Goal: Task Accomplishment & Management: Complete application form

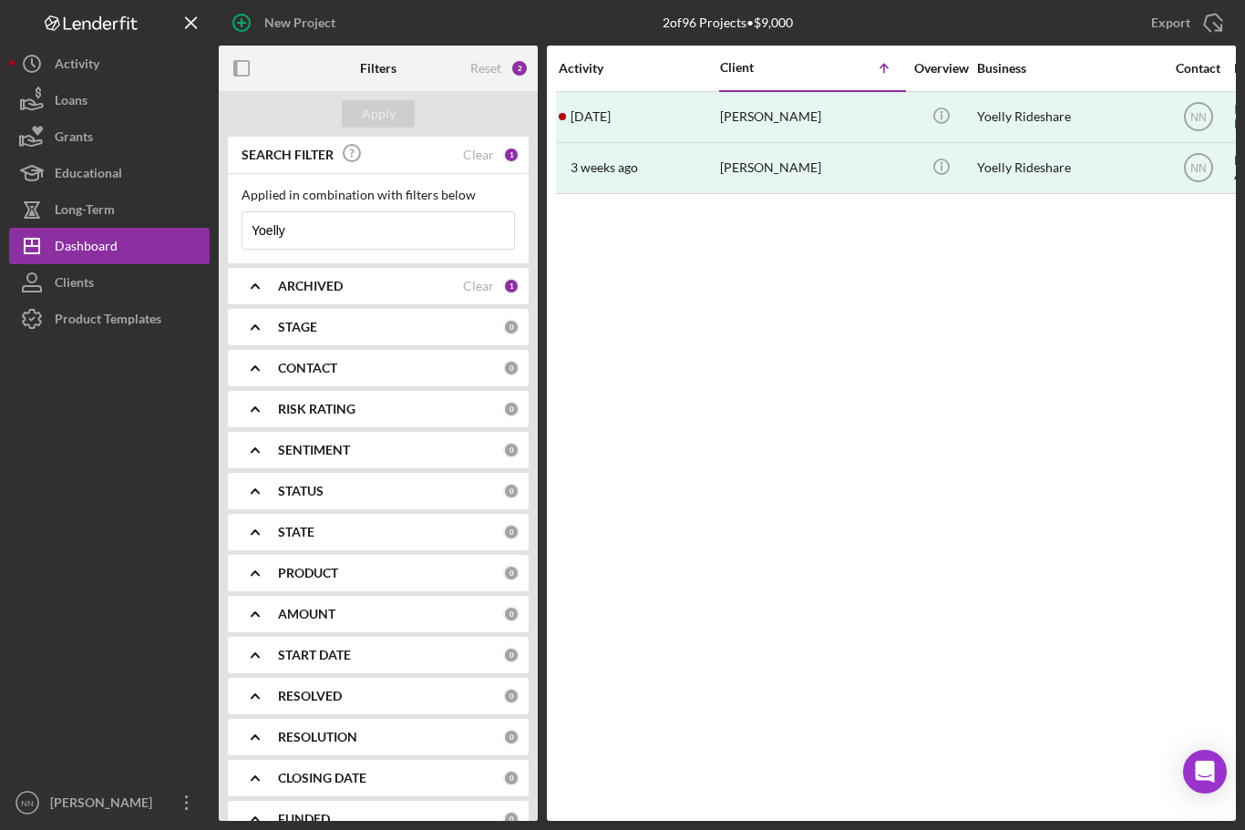
click at [511, 220] on icon "Icon/Menu Close" at bounding box center [495, 230] width 36 height 36
click at [424, 223] on input at bounding box center [378, 230] width 272 height 36
type input "[PERSON_NAME]"
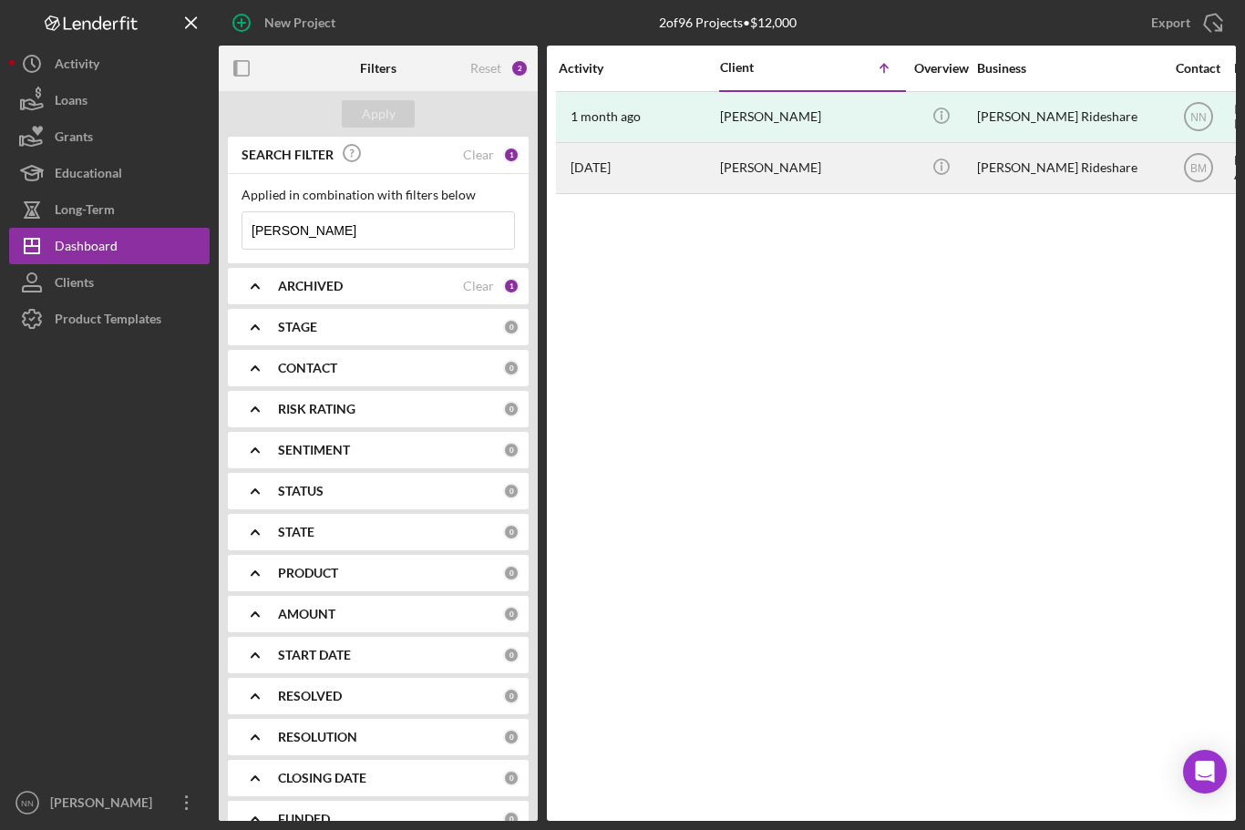
click at [821, 173] on div "[PERSON_NAME]" at bounding box center [811, 168] width 182 height 48
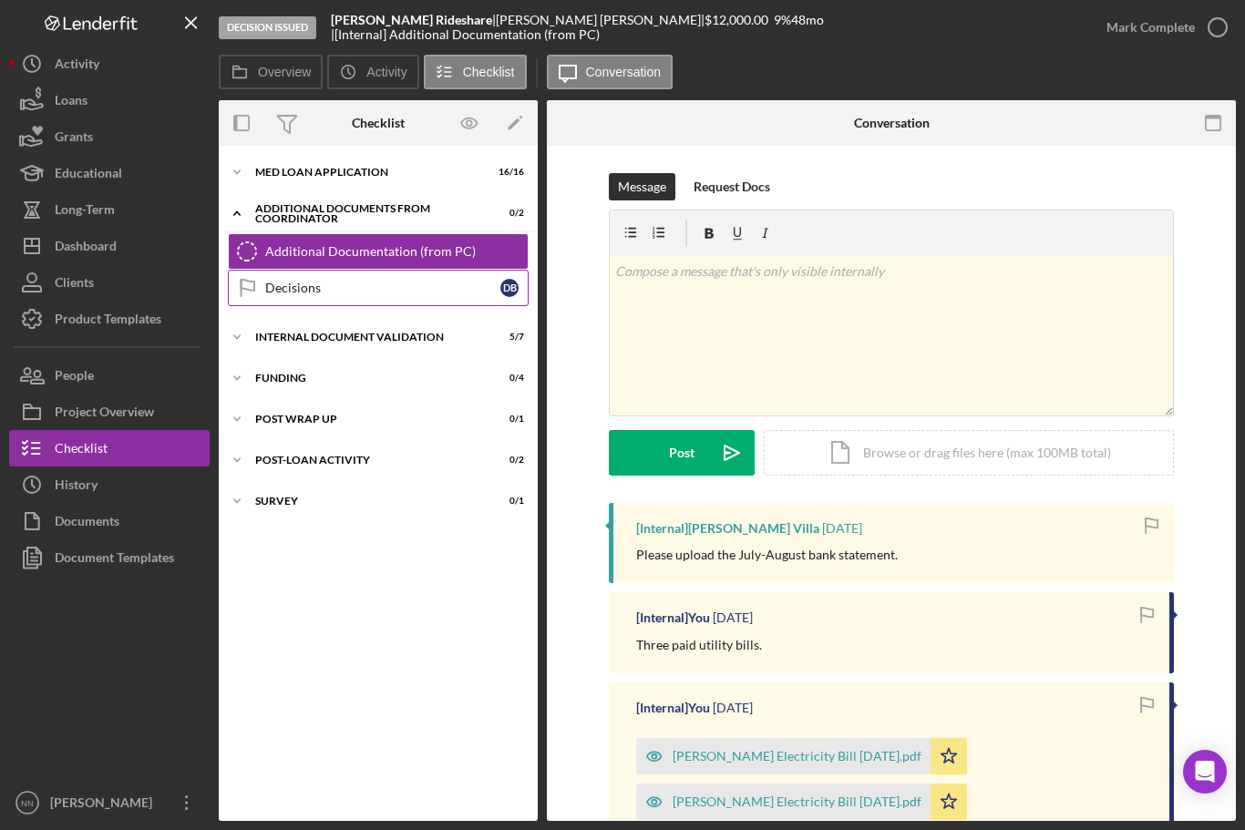
click at [417, 294] on div "Decisions" at bounding box center [382, 288] width 235 height 15
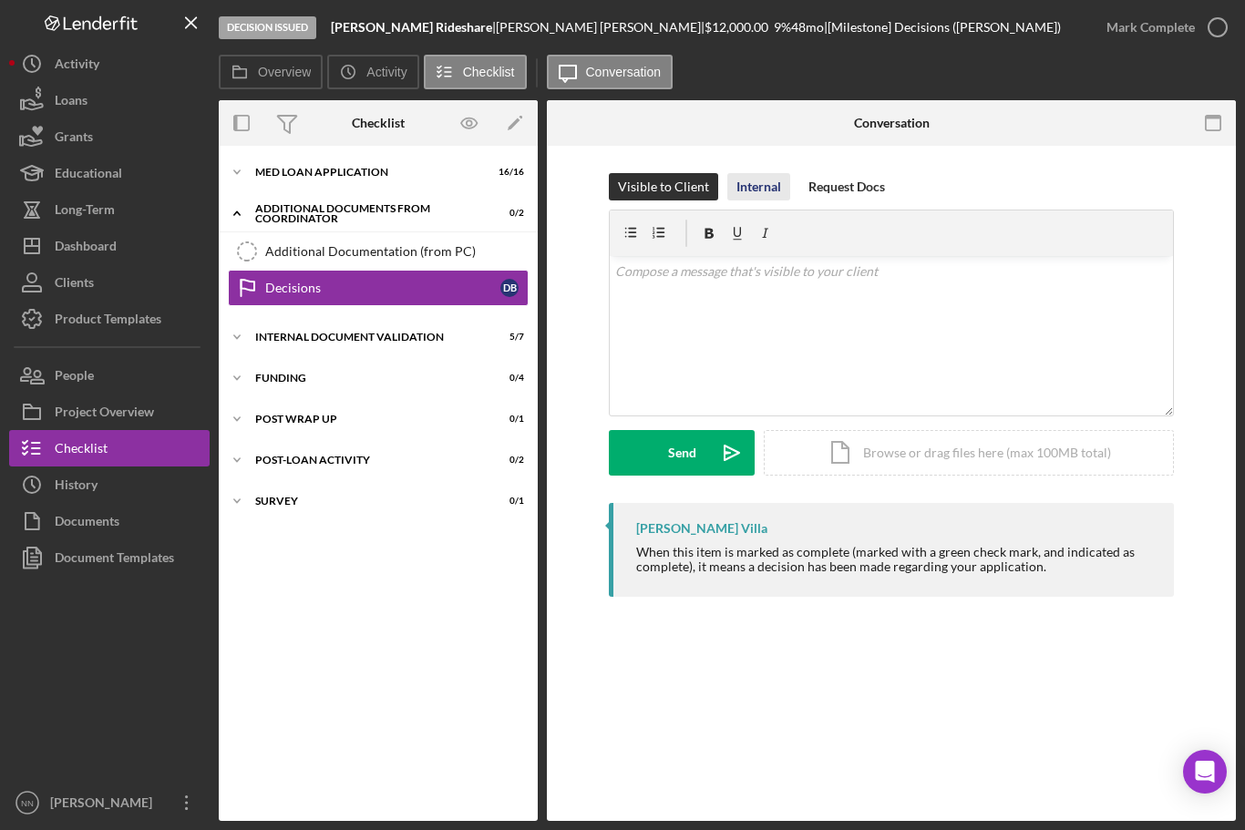
click at [765, 186] on div "Internal" at bounding box center [758, 186] width 45 height 27
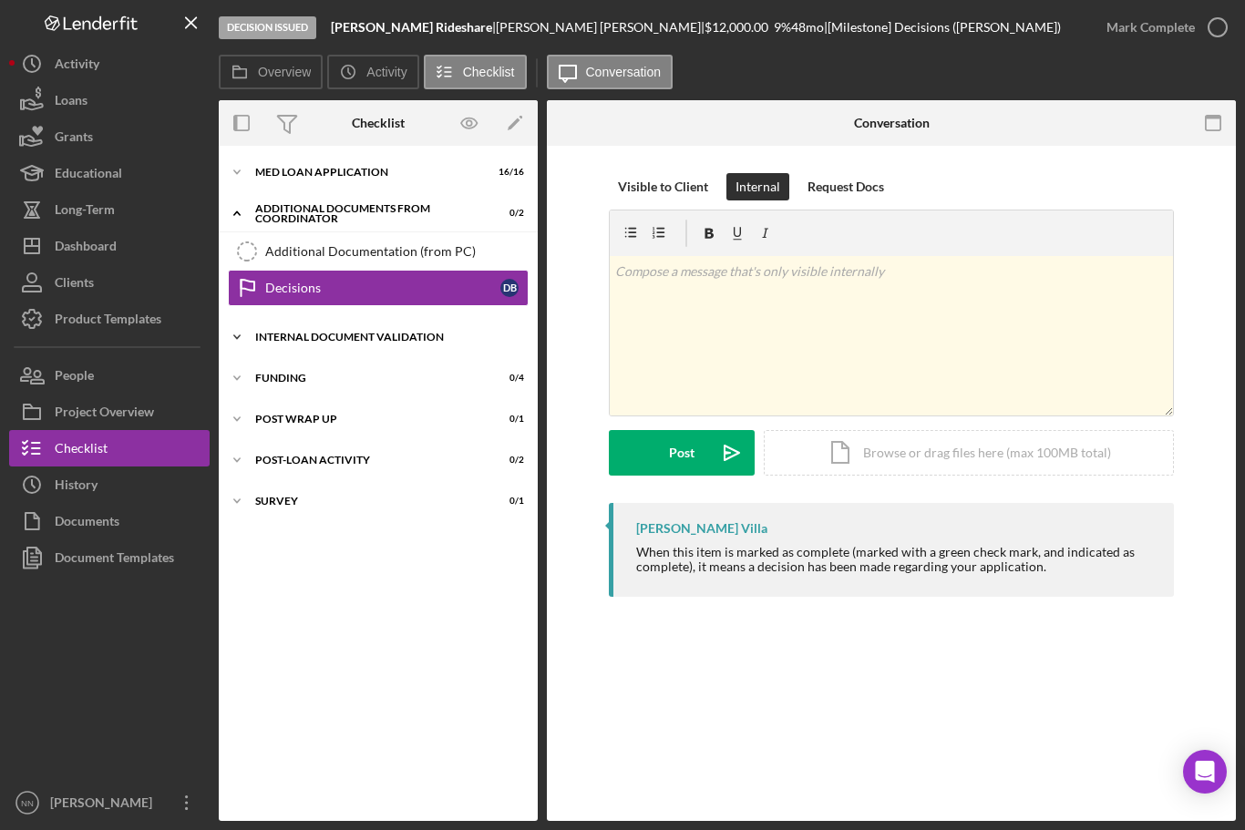
click at [468, 339] on div "Internal Document Validation" at bounding box center [385, 337] width 260 height 11
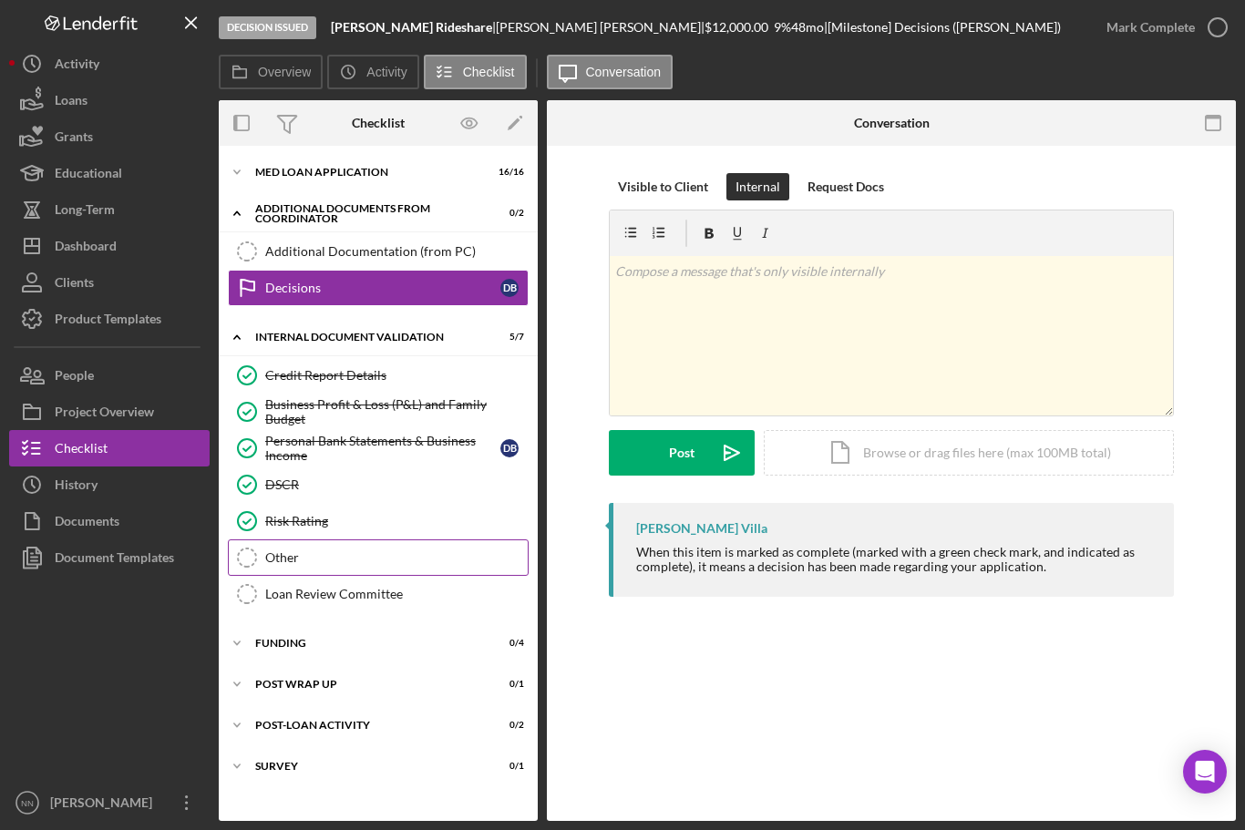
click at [429, 553] on div "Other" at bounding box center [396, 557] width 262 height 15
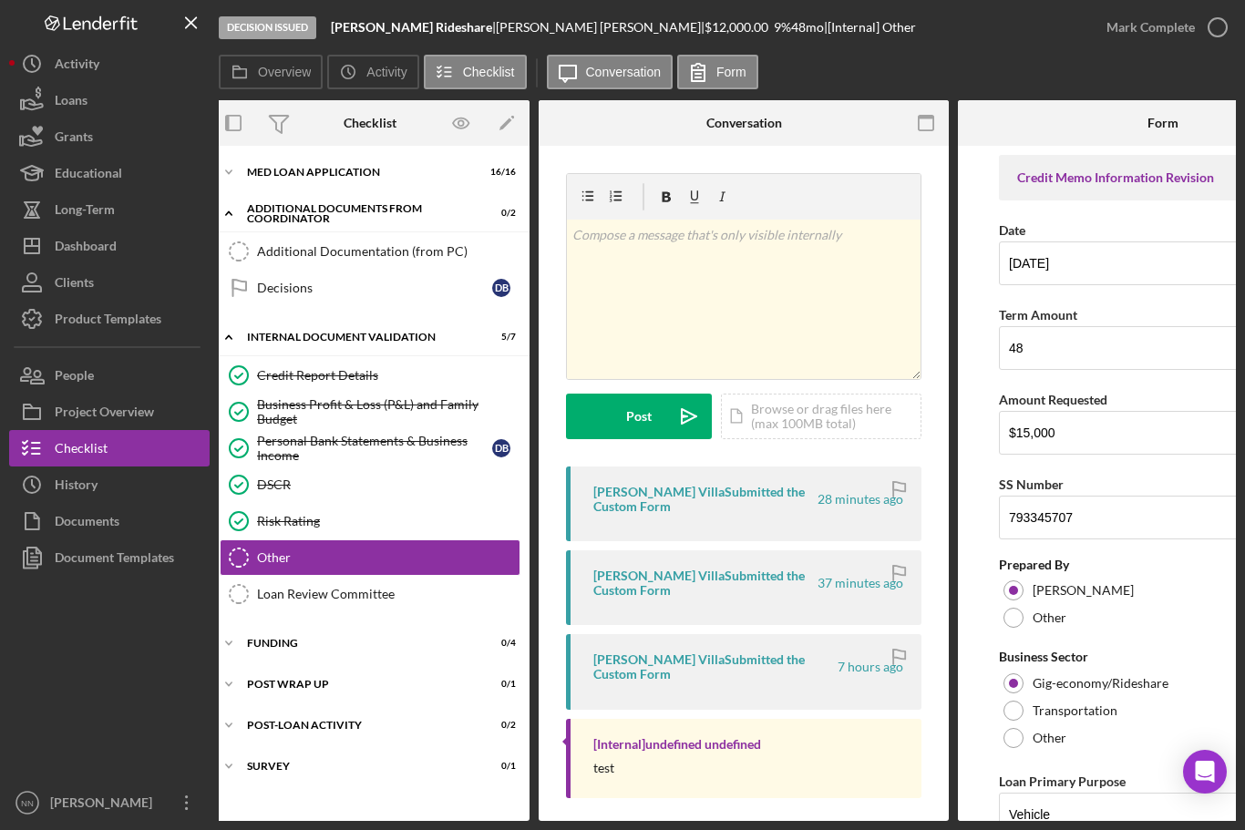
click at [1174, 174] on div "Credit Memo Information Revision" at bounding box center [1163, 177] width 292 height 15
click at [436, 590] on div "Loan Review Committee" at bounding box center [388, 594] width 262 height 15
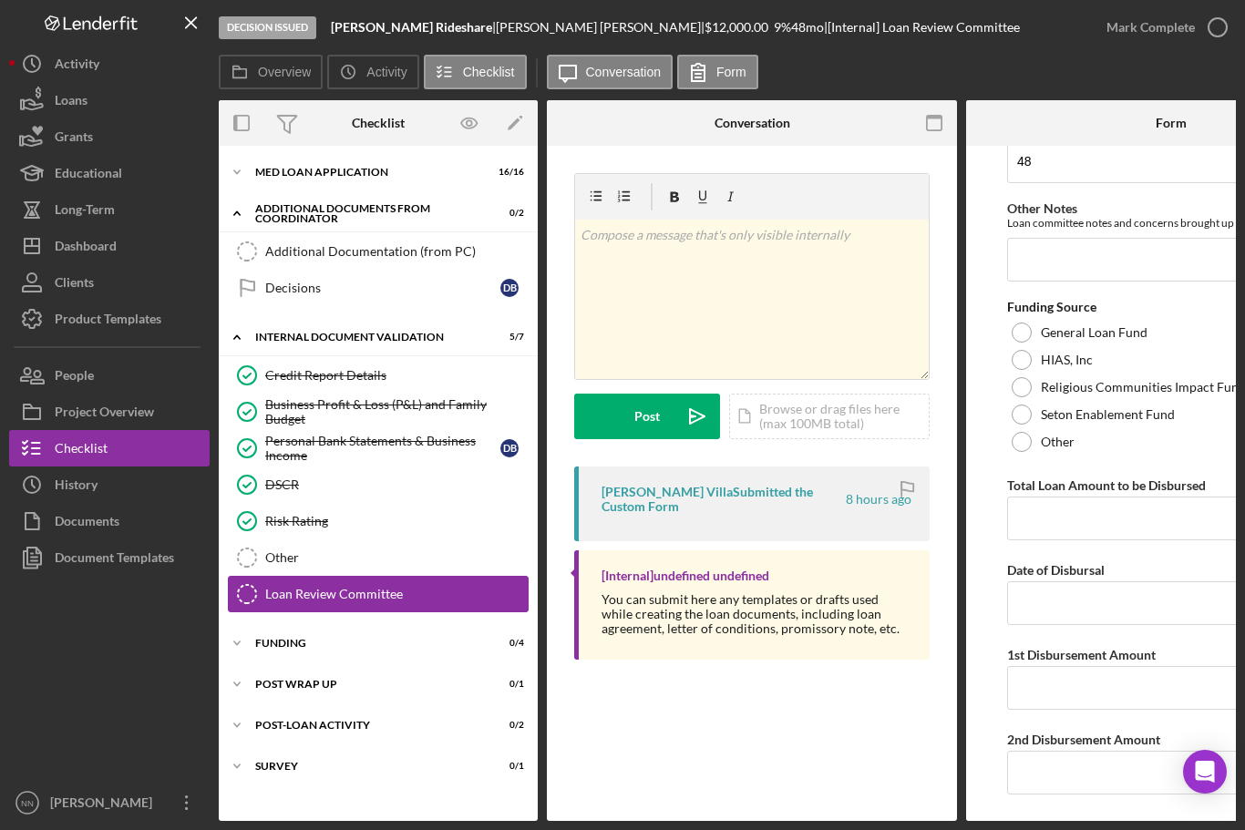
scroll to position [633, 0]
click at [426, 651] on div "Icon/Expander Funding 0 / 4" at bounding box center [378, 643] width 319 height 36
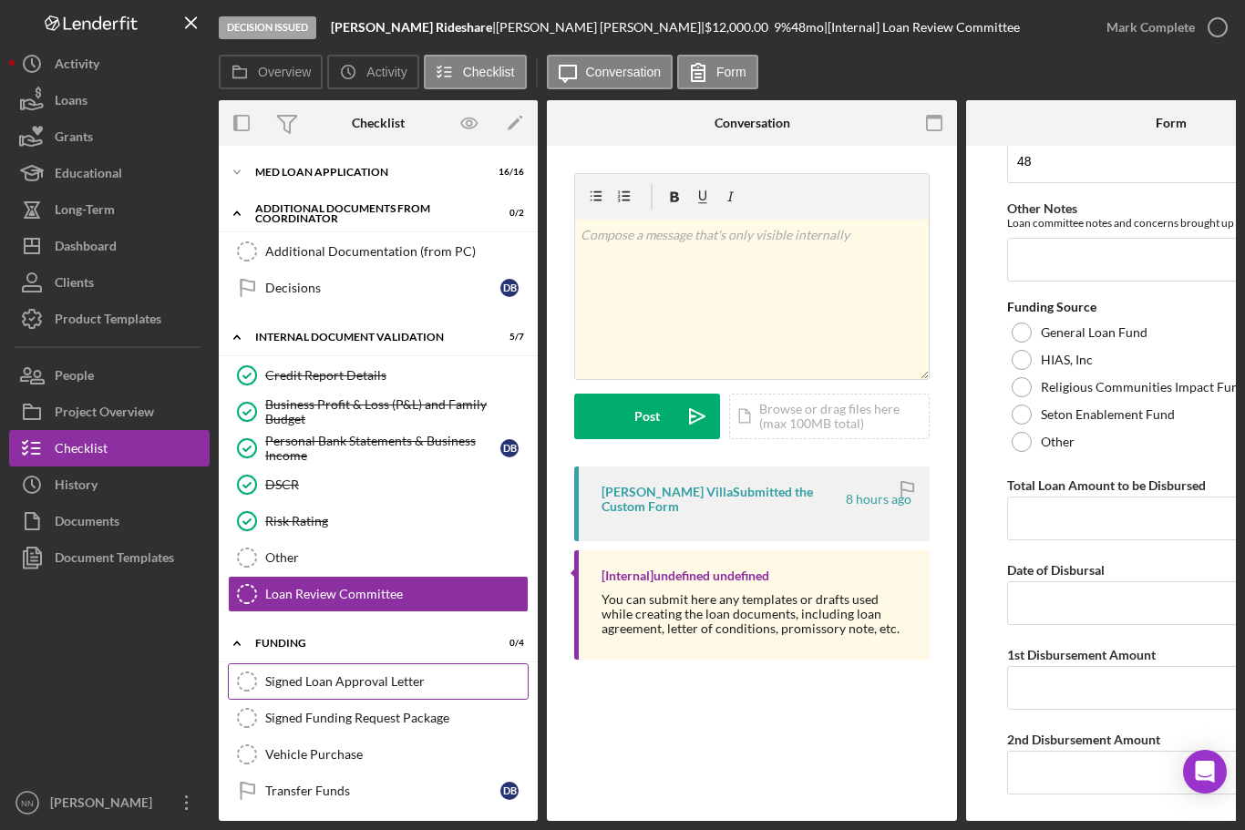
click at [441, 679] on div "Signed Loan Approval Letter" at bounding box center [396, 681] width 262 height 15
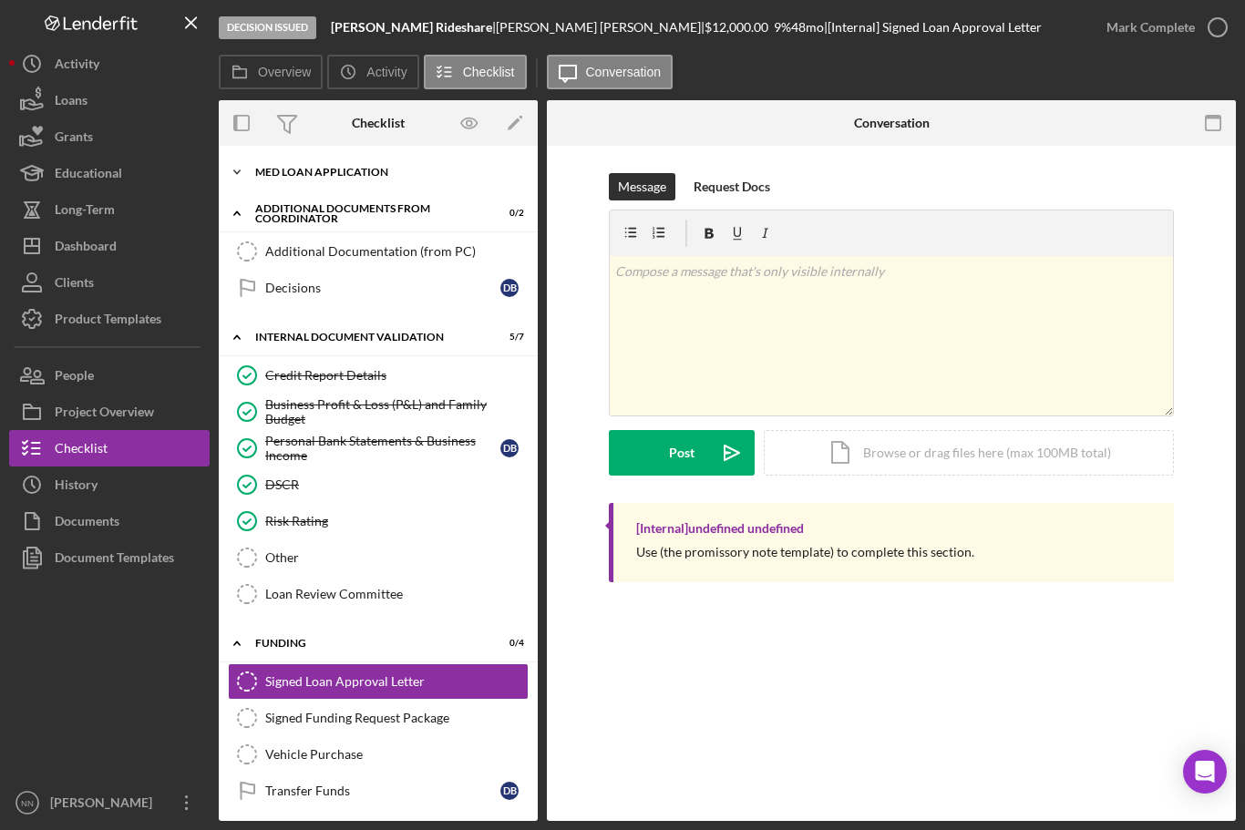
click at [330, 174] on div "MED Loan Application" at bounding box center [385, 172] width 260 height 11
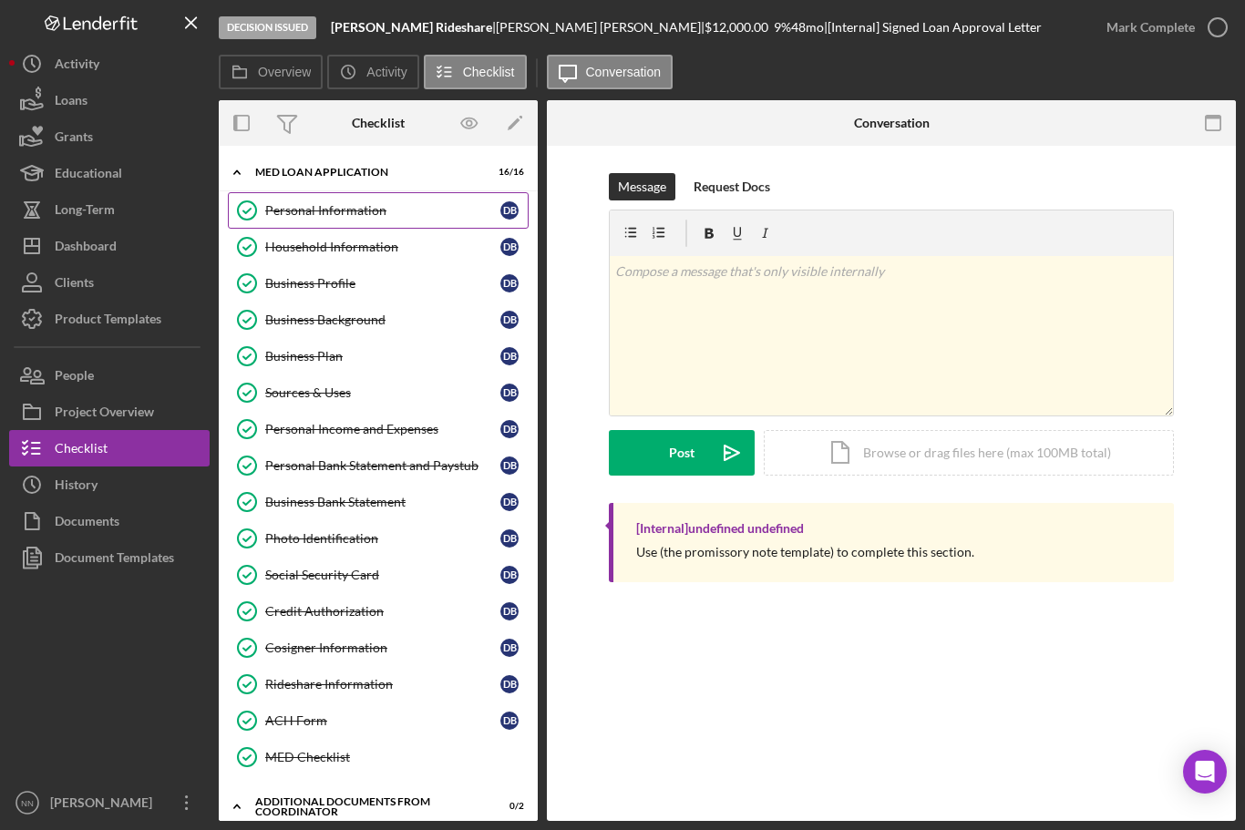
click at [397, 211] on div "Personal Information" at bounding box center [382, 210] width 235 height 15
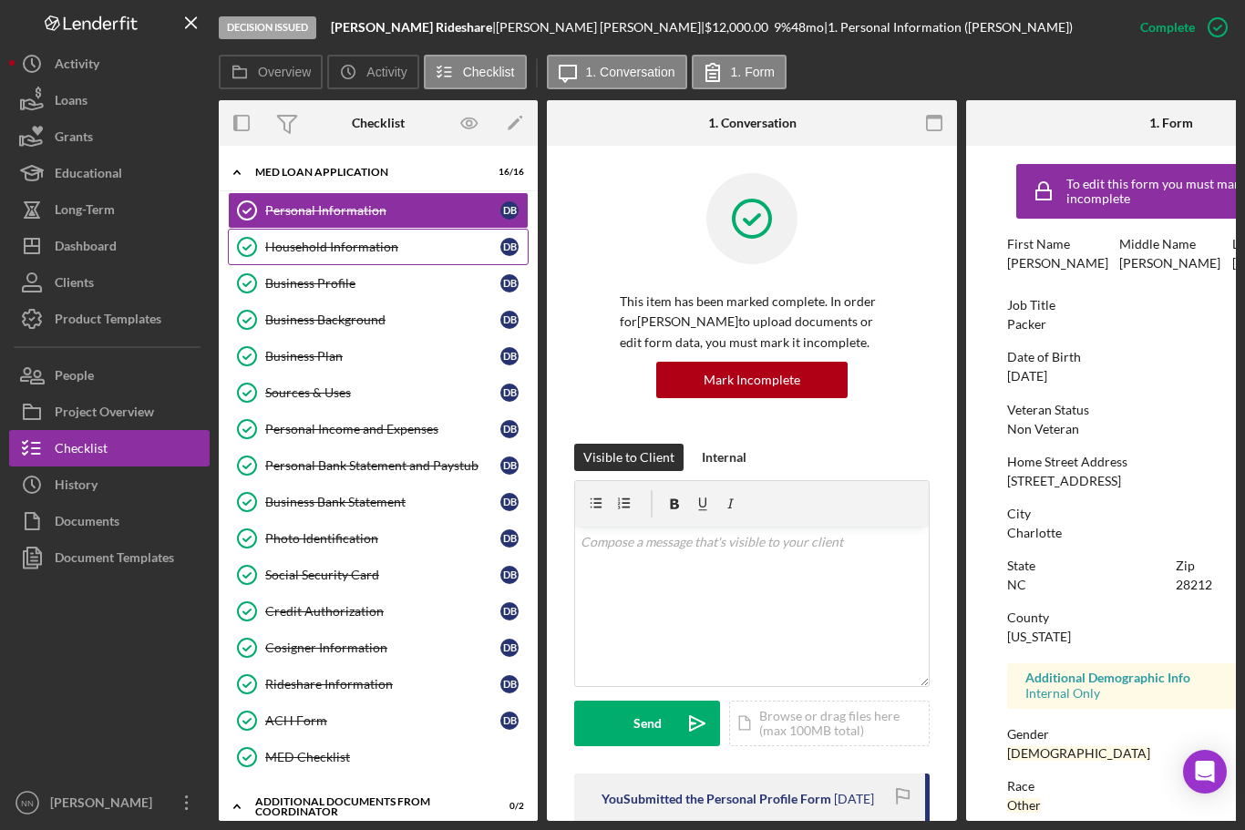
click at [450, 253] on div "Household Information" at bounding box center [382, 247] width 235 height 15
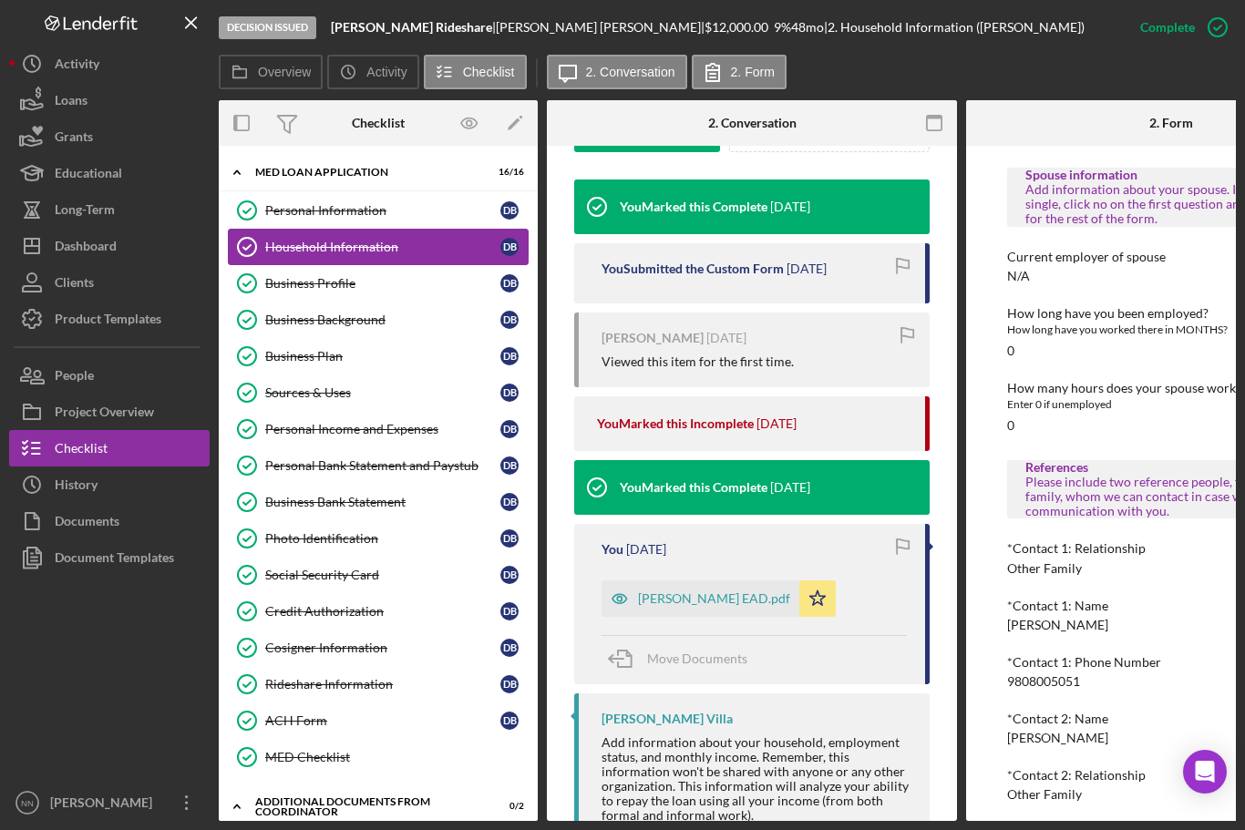
scroll to position [593, 0]
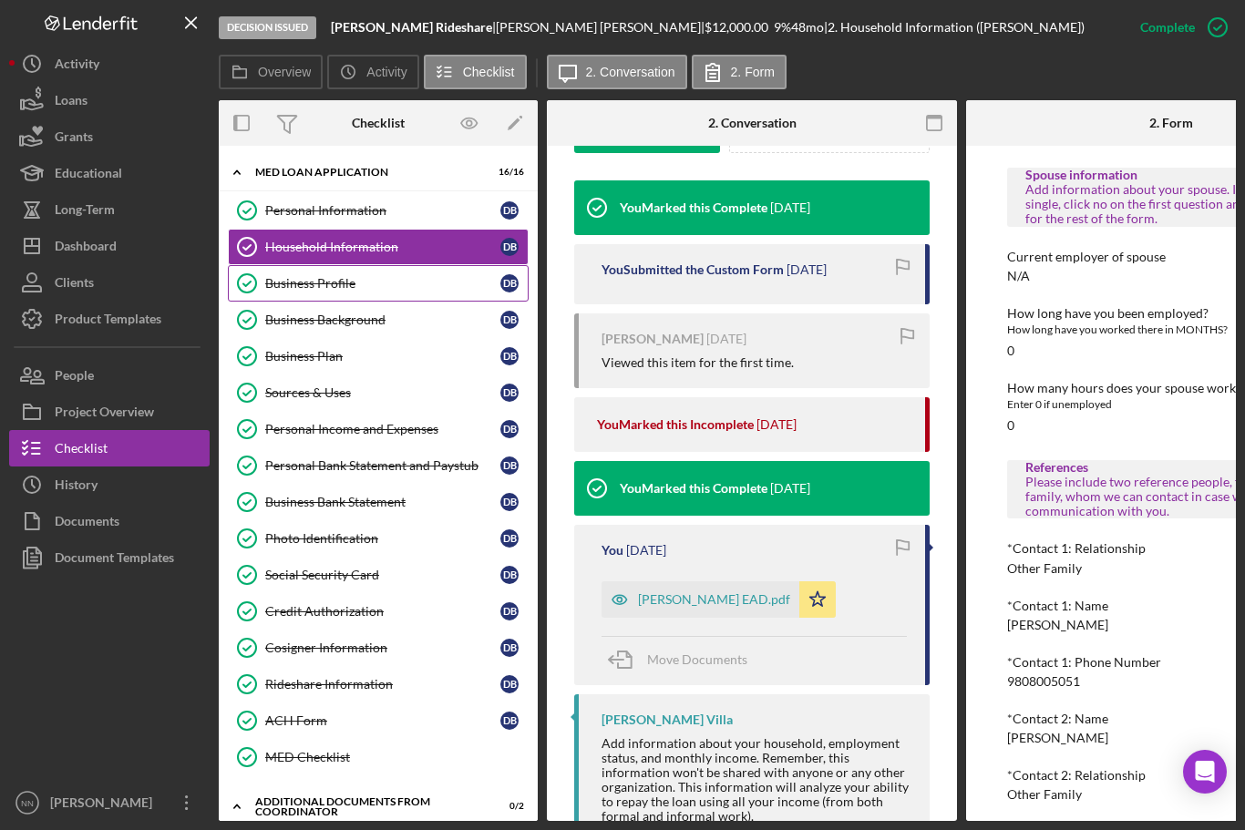
click at [297, 279] on div "Business Profile" at bounding box center [382, 283] width 235 height 15
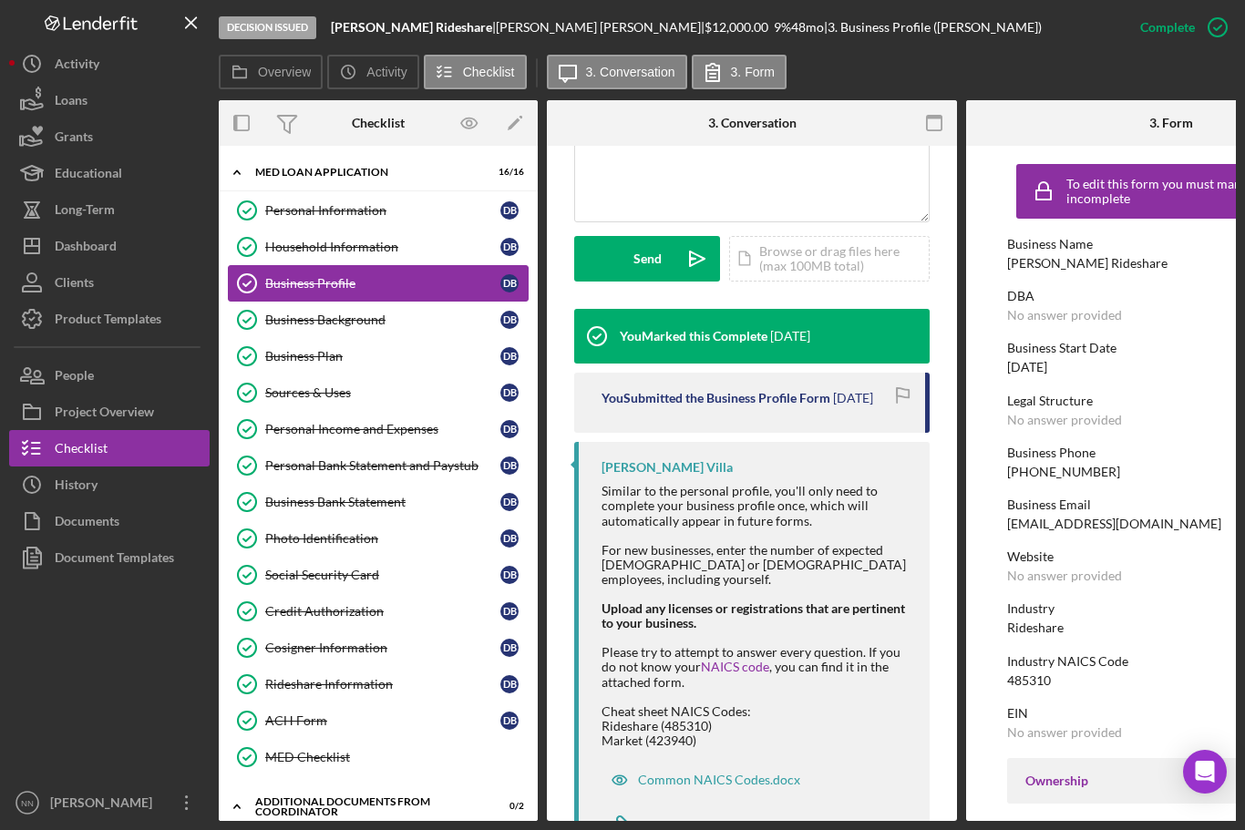
scroll to position [465, 0]
click at [289, 322] on div "Business Background" at bounding box center [382, 320] width 235 height 15
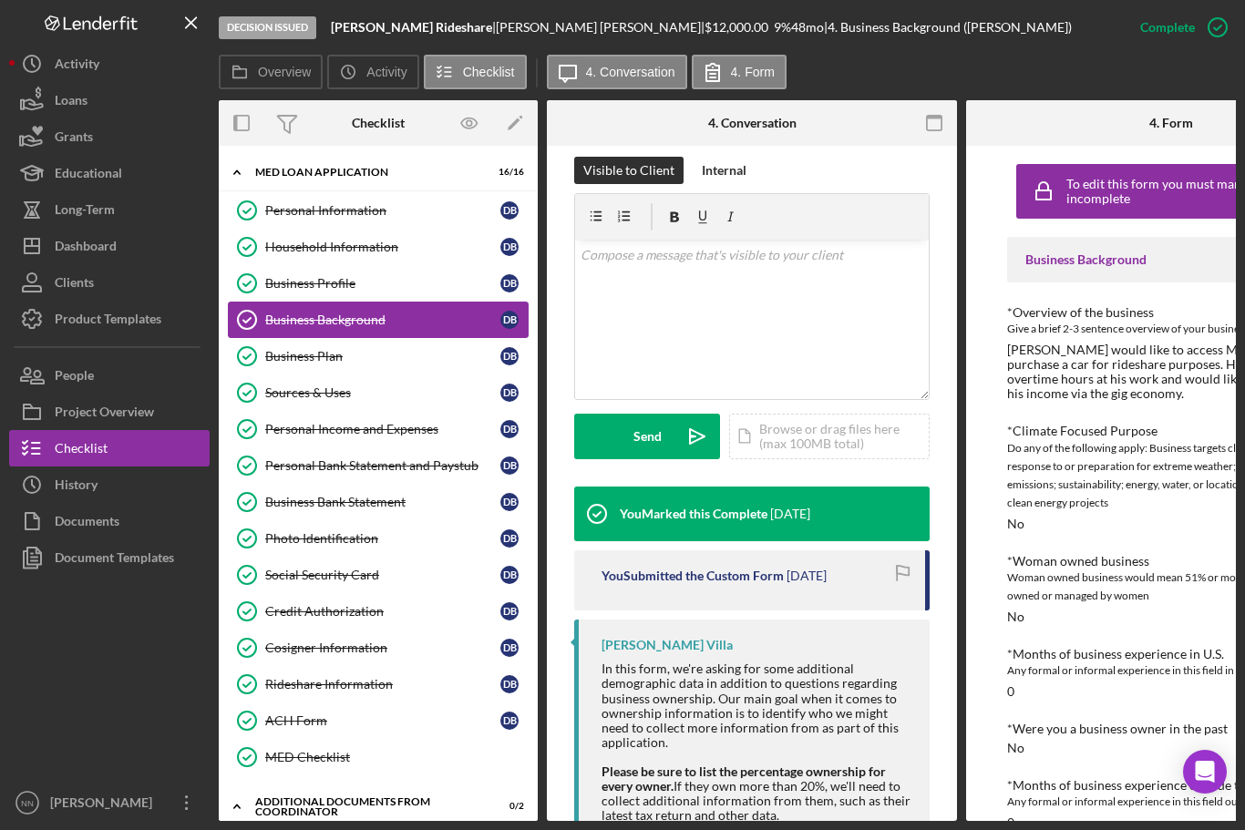
scroll to position [286, 0]
